Goal: Task Accomplishment & Management: Use online tool/utility

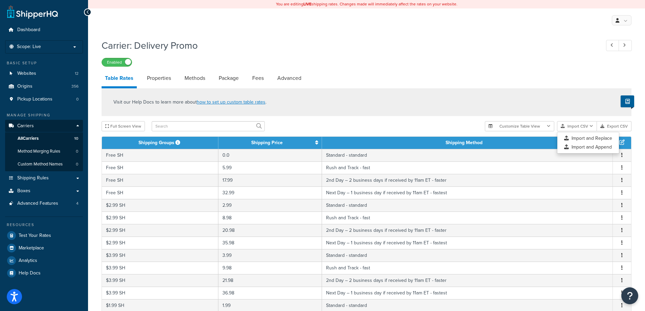
select select "25"
click at [75, 46] on p "Scope: Live" at bounding box center [44, 47] width 72 height 6
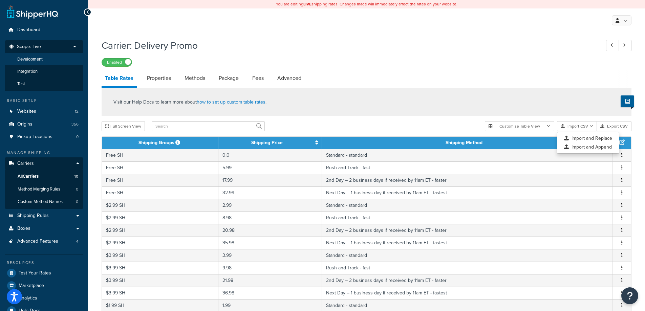
click at [51, 60] on li "Development" at bounding box center [44, 59] width 79 height 13
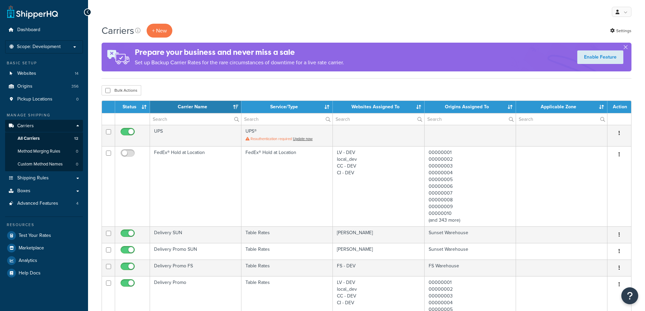
select select "15"
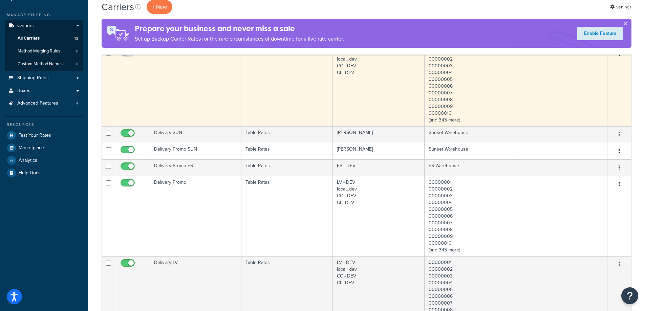
scroll to position [113, 0]
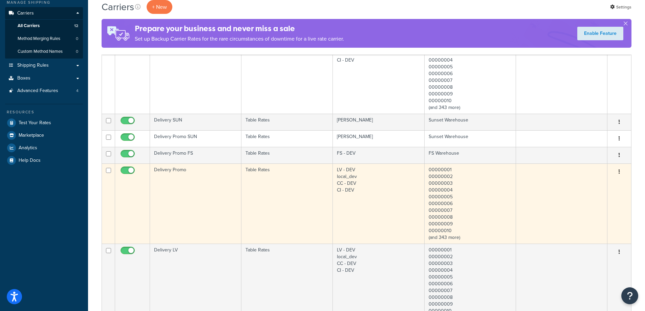
click at [210, 190] on td "Delivery Promo" at bounding box center [195, 204] width 91 height 80
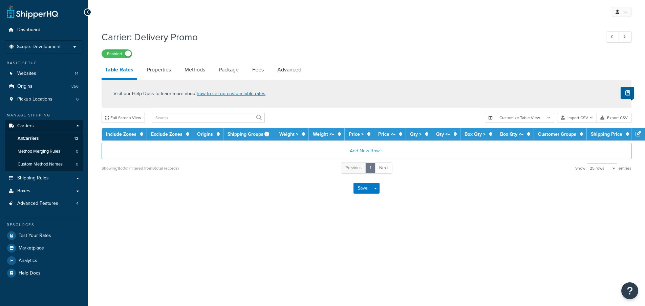
select select "25"
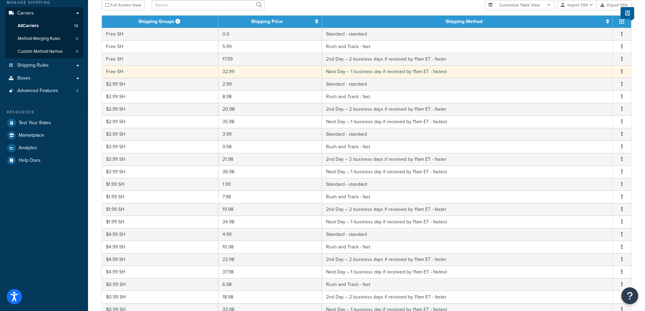
scroll to position [226, 0]
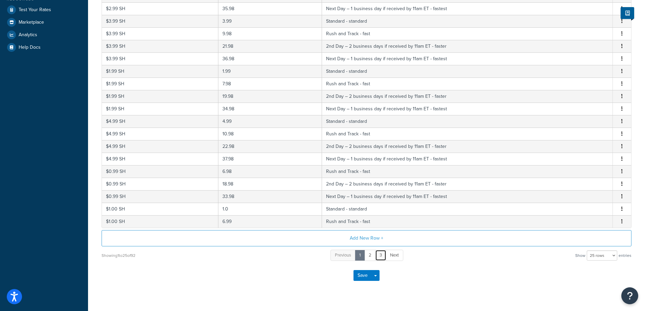
click at [381, 257] on link "3" at bounding box center [380, 255] width 11 height 11
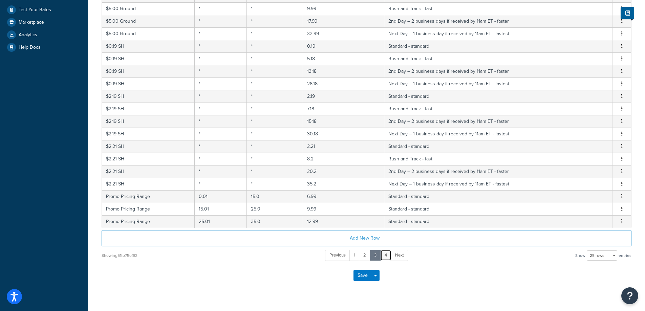
click at [386, 258] on link "4" at bounding box center [385, 255] width 11 height 11
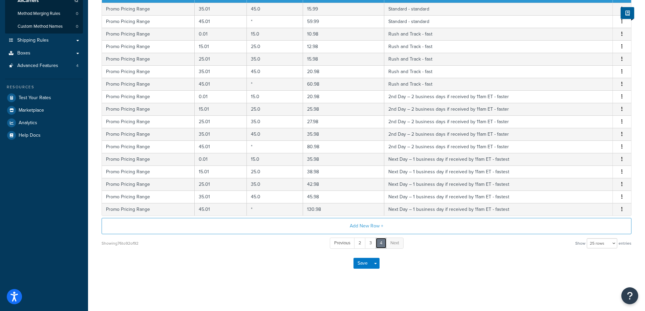
scroll to position [25, 0]
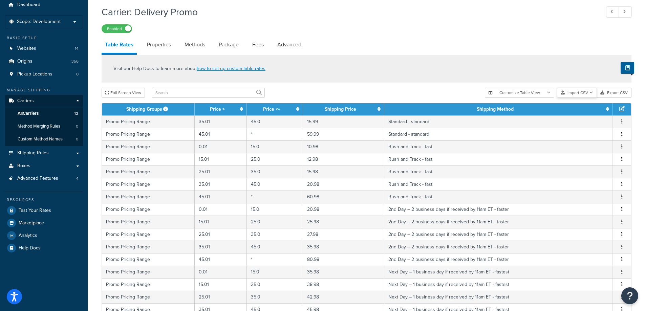
click at [591, 93] on icon "button" at bounding box center [591, 93] width 4 height 4
click at [354, 81] on div "Visit our Help Docs to learn more about how to set up custom table rates ." at bounding box center [367, 69] width 530 height 28
click at [344, 83] on div "Visit our Help Docs to learn more about how to set up custom table rates ." at bounding box center [367, 69] width 530 height 28
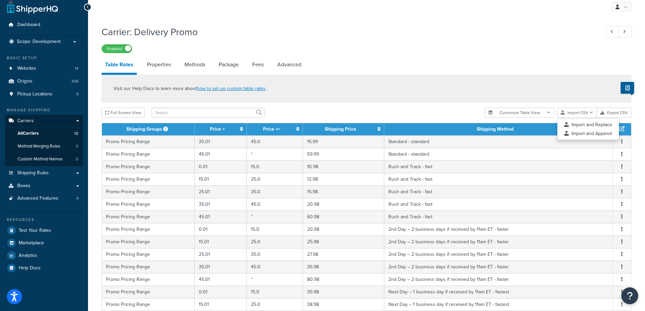
scroll to position [0, 0]
